Goal: Find specific page/section: Find specific page/section

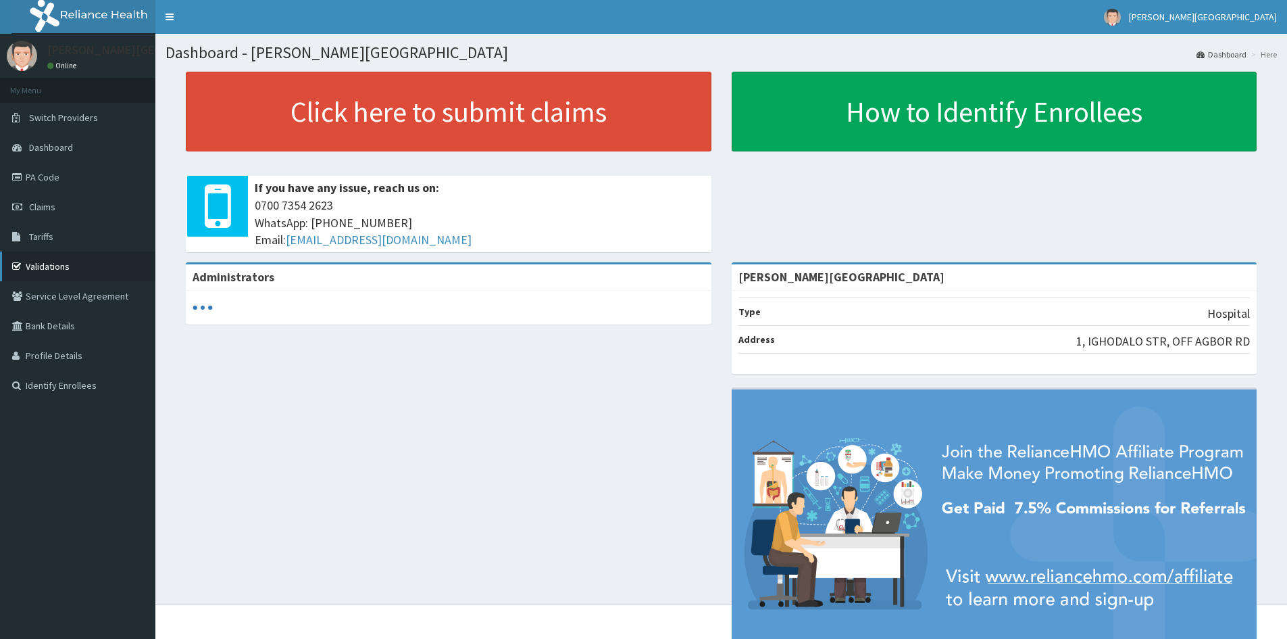
click at [26, 266] on link "Validations" at bounding box center [77, 266] width 155 height 30
click at [50, 173] on link "PA Code" at bounding box center [77, 177] width 155 height 30
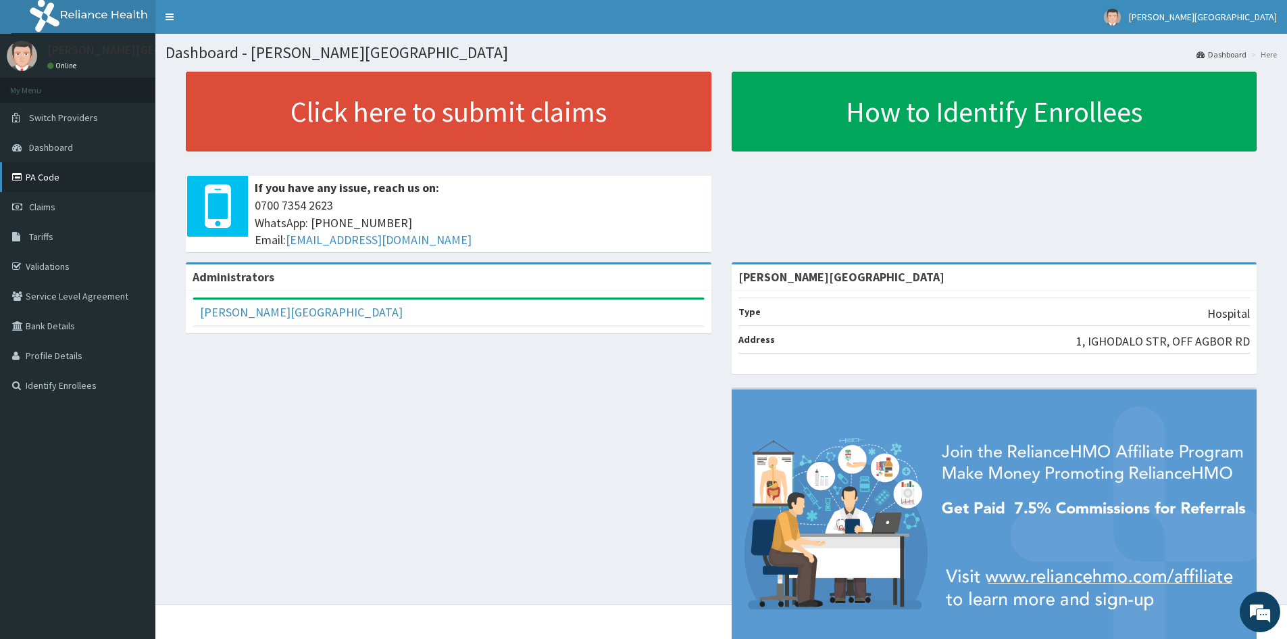
click at [66, 176] on link "PA Code" at bounding box center [77, 177] width 155 height 30
